Goal: Task Accomplishment & Management: Manage account settings

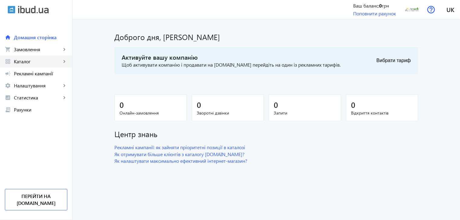
click at [59, 61] on span "Каталог" at bounding box center [37, 62] width 47 height 6
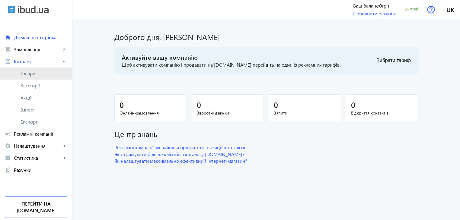
click at [24, 72] on span "Товари" at bounding box center [44, 74] width 47 height 6
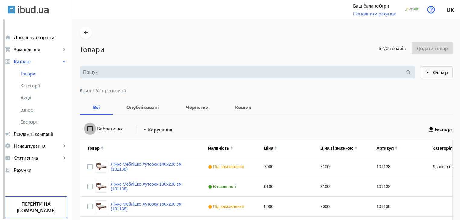
click at [86, 127] on input "Вибрати все" at bounding box center [90, 129] width 12 height 12
checkbox input "true"
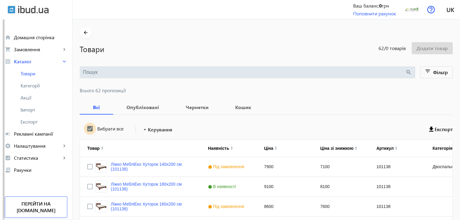
checkbox input "true"
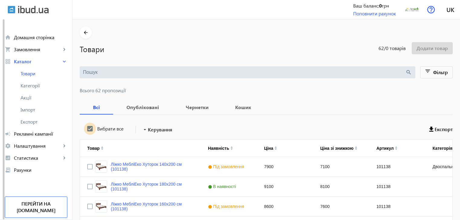
checkbox input "true"
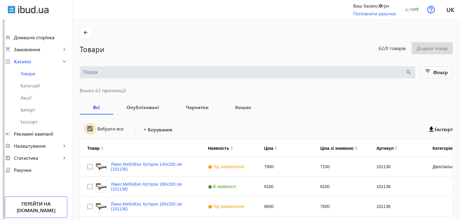
checkbox input "true"
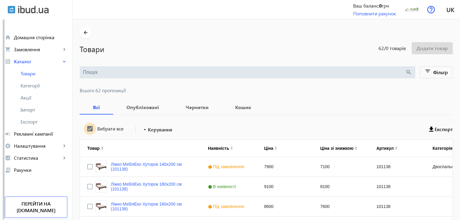
checkbox input "true"
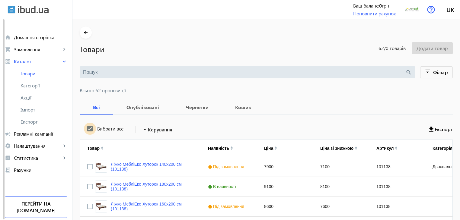
checkbox input "true"
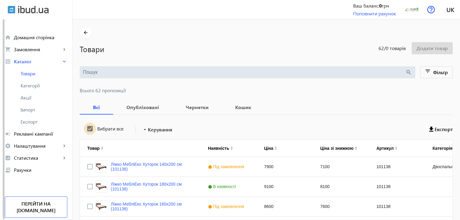
checkbox input "true"
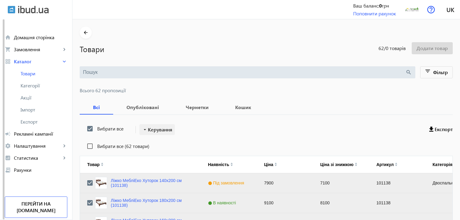
click at [151, 130] on span "Керування" at bounding box center [160, 129] width 24 height 7
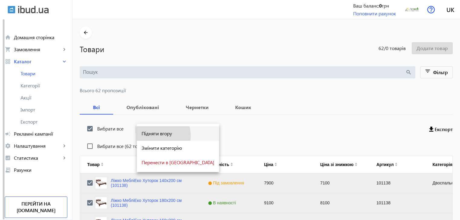
click at [154, 136] on span "Підняти вгору" at bounding box center [178, 133] width 73 height 5
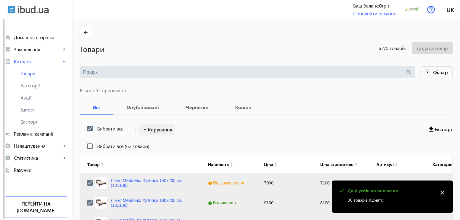
scroll to position [608, 0]
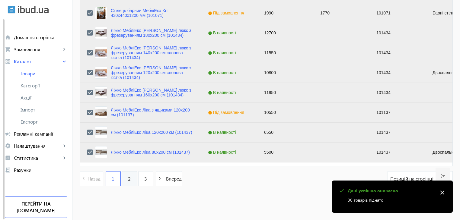
click at [128, 182] on link "2" at bounding box center [129, 178] width 15 height 15
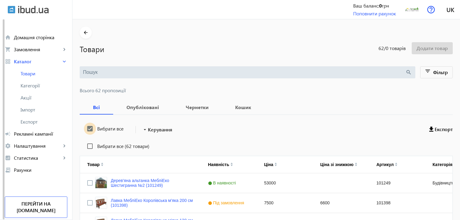
click at [85, 131] on input "Вибрати все" at bounding box center [90, 129] width 12 height 12
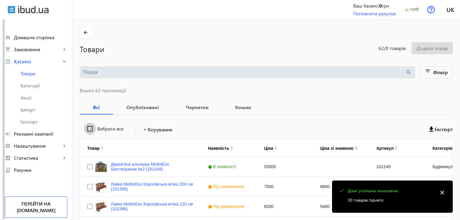
click at [85, 131] on input "Вибрати все" at bounding box center [90, 129] width 12 height 12
checkbox input "true"
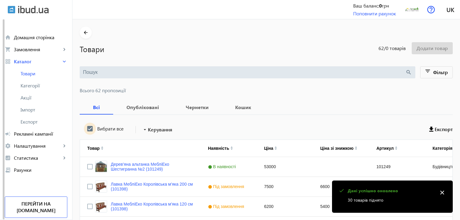
checkbox input "true"
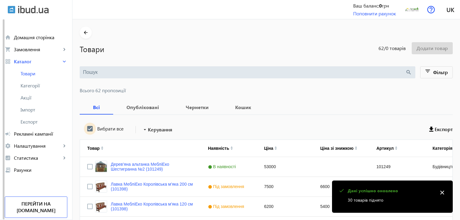
checkbox input "true"
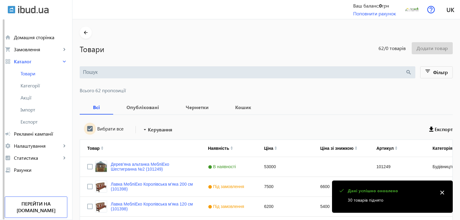
checkbox input "true"
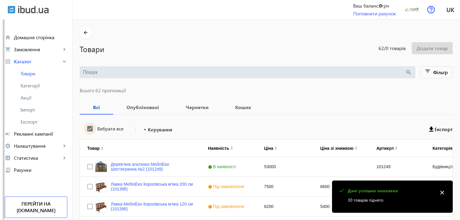
checkbox input "true"
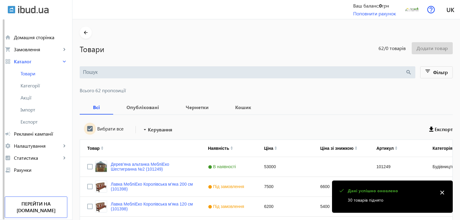
checkbox input "true"
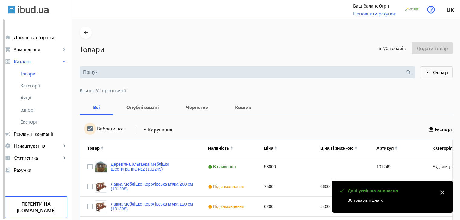
checkbox input "true"
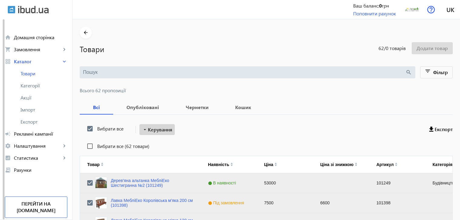
click at [158, 129] on span "Керування" at bounding box center [160, 129] width 24 height 7
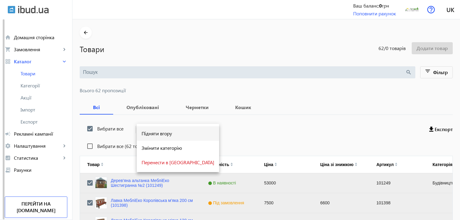
click at [158, 133] on span "Підняти вгору" at bounding box center [178, 133] width 73 height 5
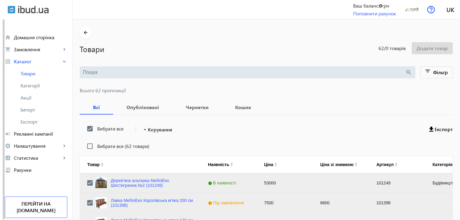
scroll to position [608, 0]
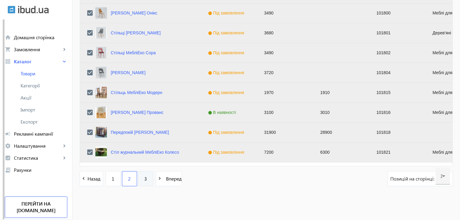
click at [144, 180] on span "3" at bounding box center [145, 179] width 3 height 7
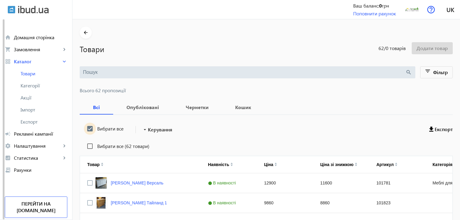
click at [87, 128] on input "Вибрати все" at bounding box center [90, 129] width 12 height 12
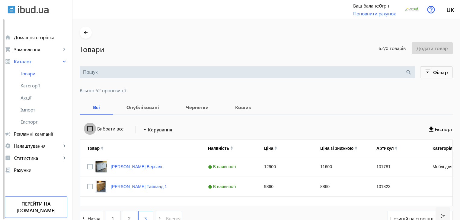
click at [87, 128] on input "Вибрати все" at bounding box center [90, 129] width 12 height 12
checkbox input "true"
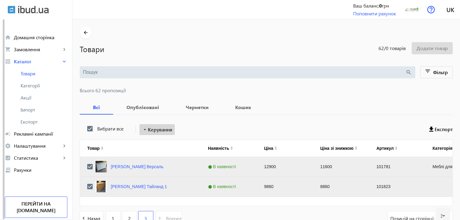
click at [159, 127] on span "Керування" at bounding box center [160, 129] width 24 height 7
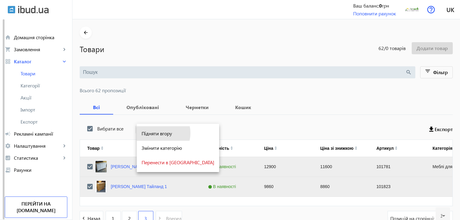
click at [158, 133] on span "Підняти вгору" at bounding box center [178, 133] width 73 height 5
